Goal: Check status: Check status

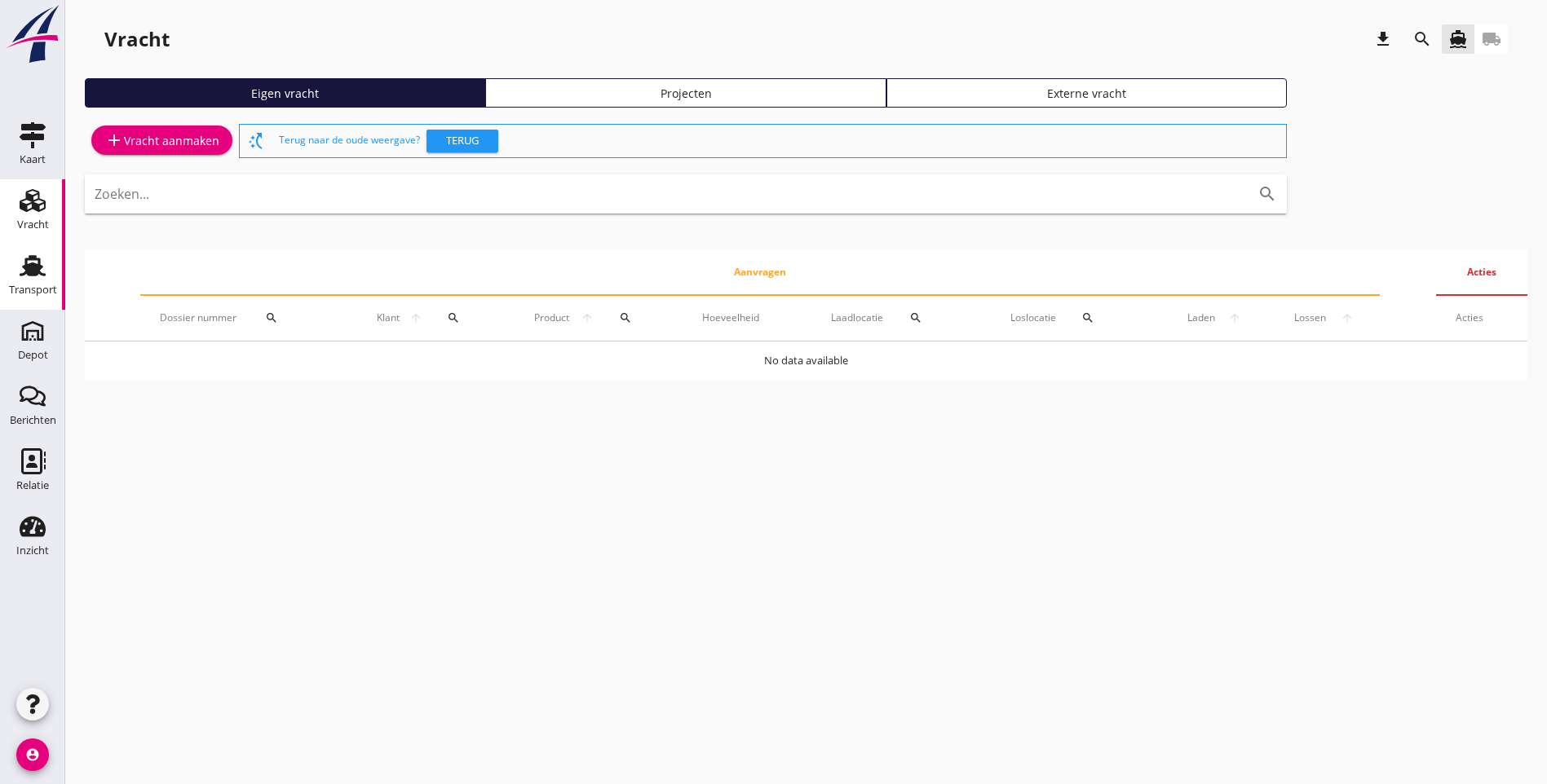
click at [43, 273] on icon "Transport" at bounding box center [32, 266] width 26 height 26
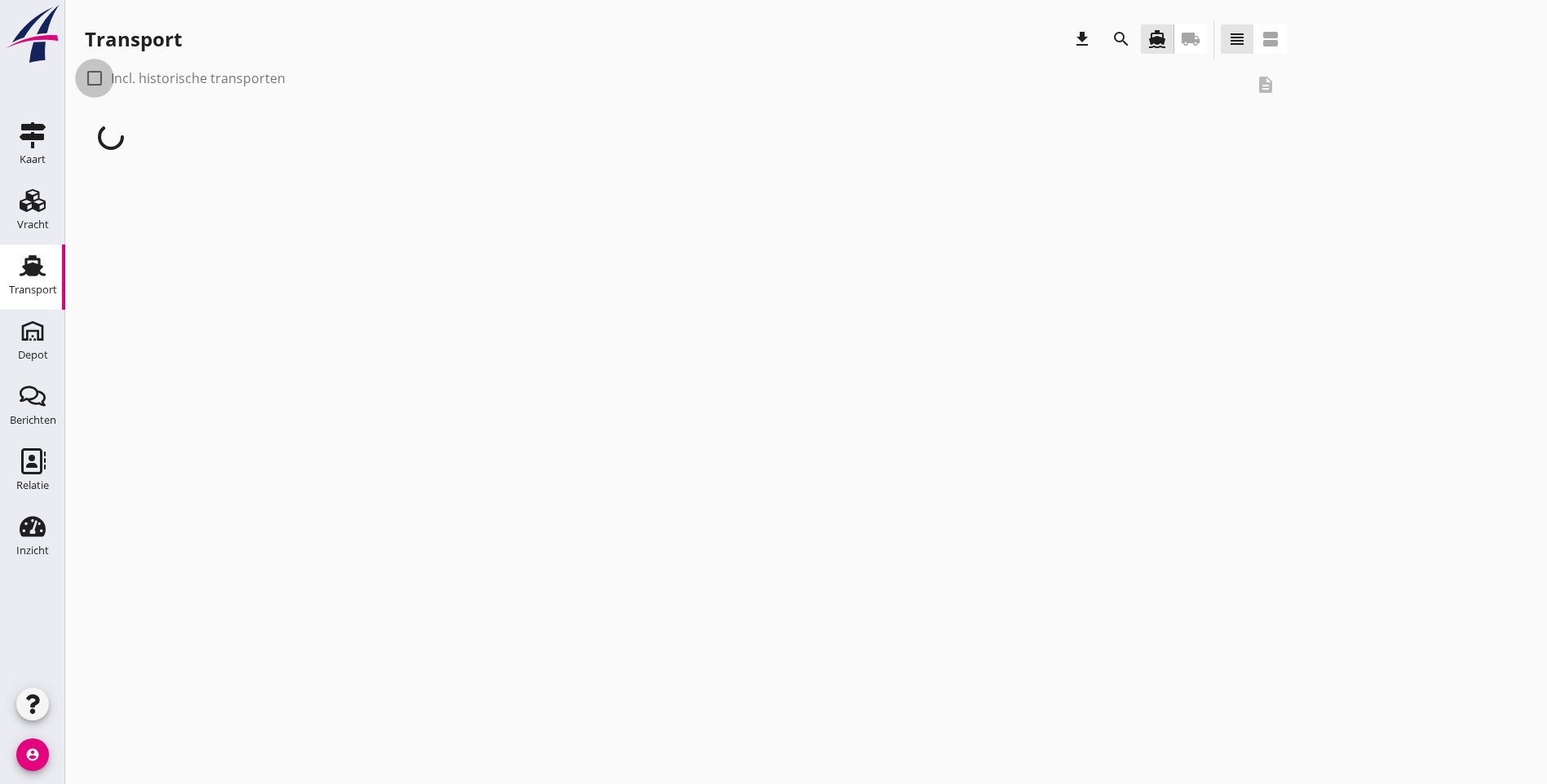
click at [93, 75] on div at bounding box center [95, 78] width 28 height 28
checkbox input "true"
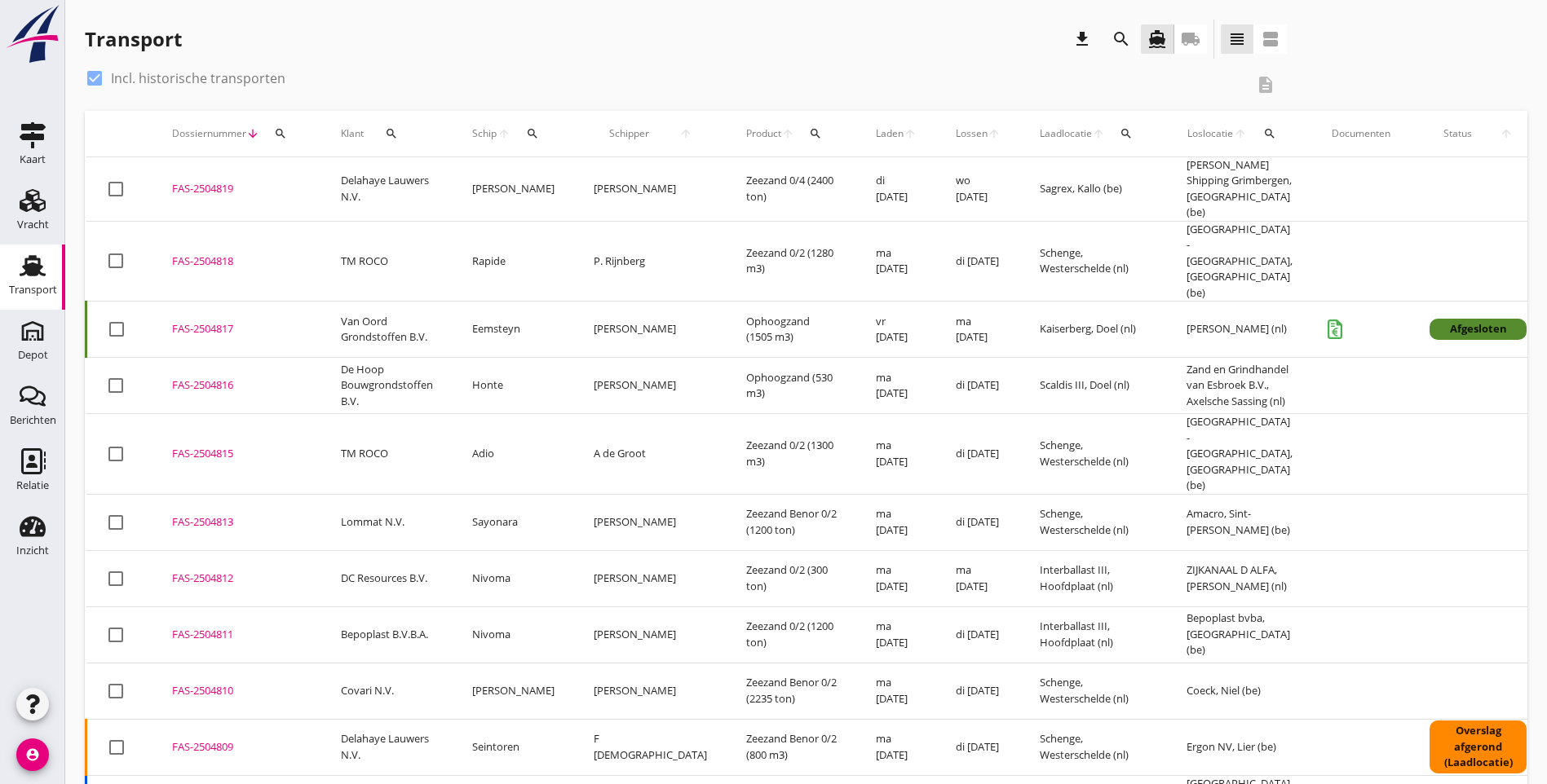
click at [801, 137] on div "search" at bounding box center [815, 133] width 29 height 13
click at [786, 188] on input "Zoeken op product..." at bounding box center [830, 181] width 169 height 26
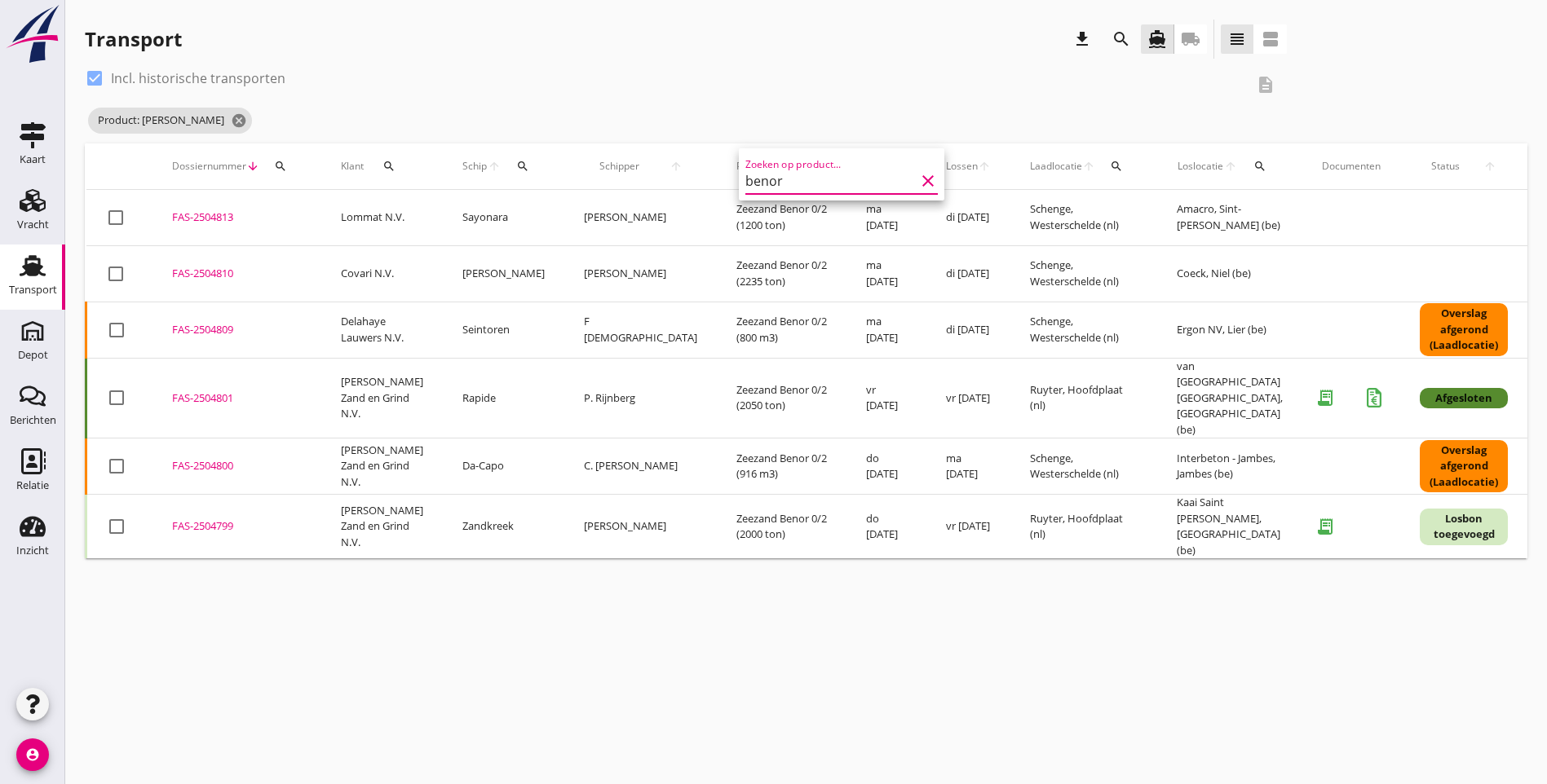
type input "benor"
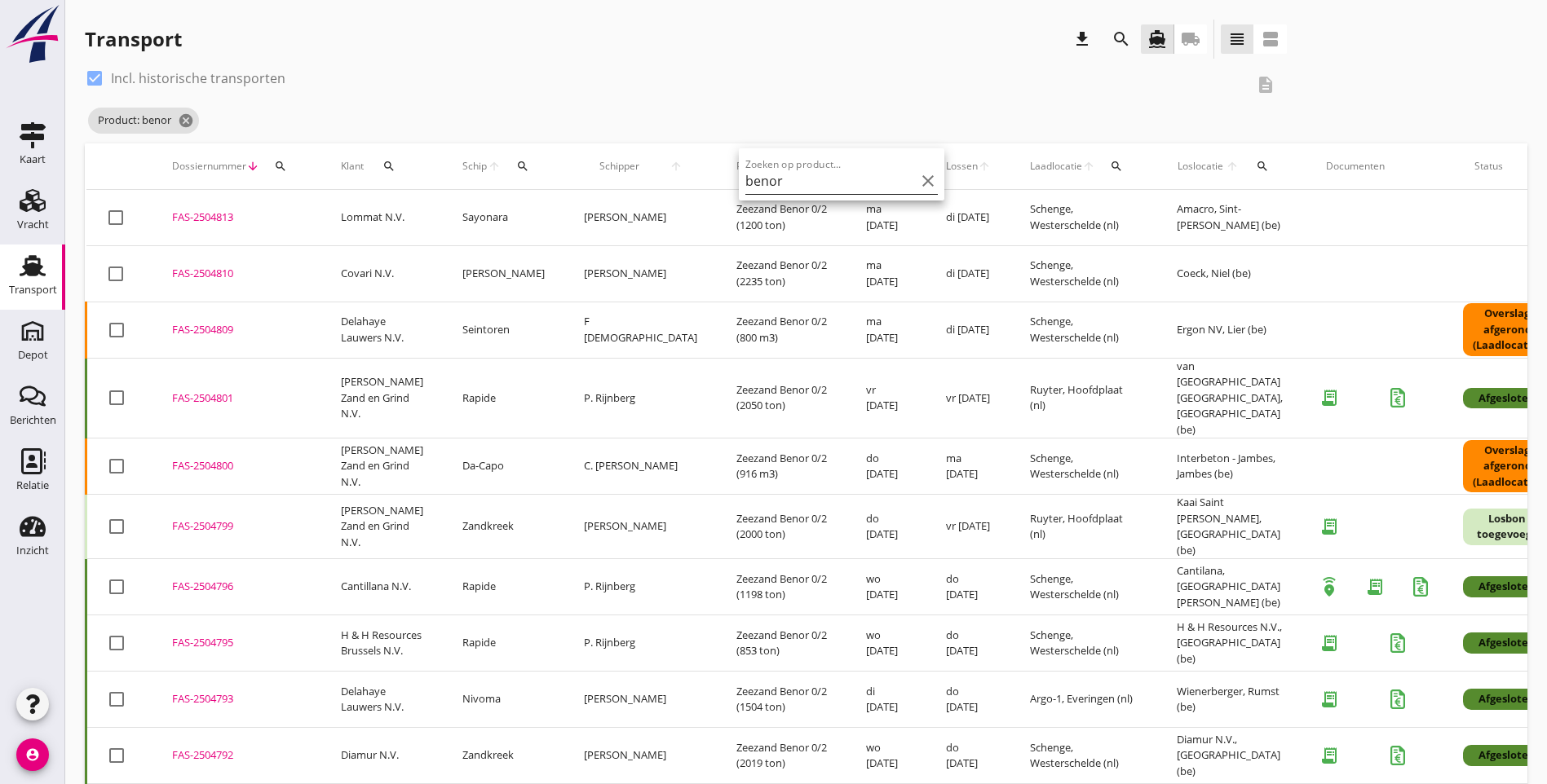
click at [919, 176] on icon "clear" at bounding box center [928, 181] width 19 height 19
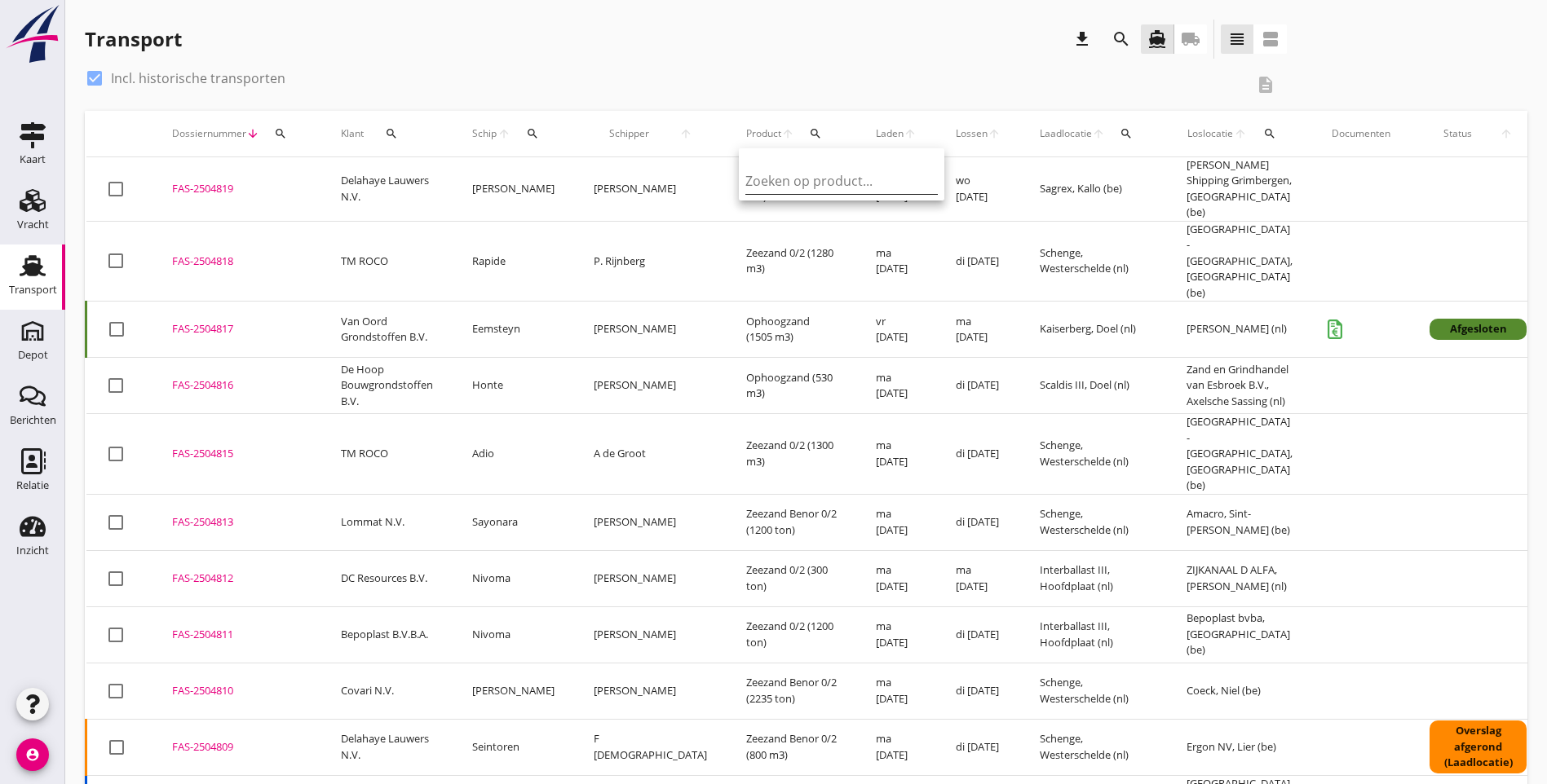
click at [413, 71] on div "check_box Incl. historische transporten" at bounding box center [665, 78] width 1160 height 26
